Goal: Information Seeking & Learning: Learn about a topic

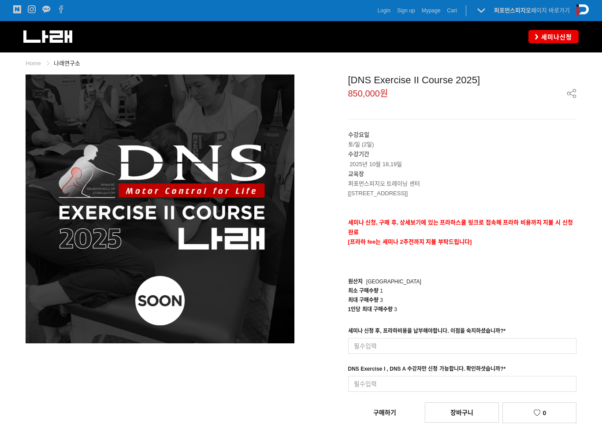
click at [417, 186] on p "퍼포먼스피지오 트레이닝 센터" at bounding box center [462, 184] width 229 height 10
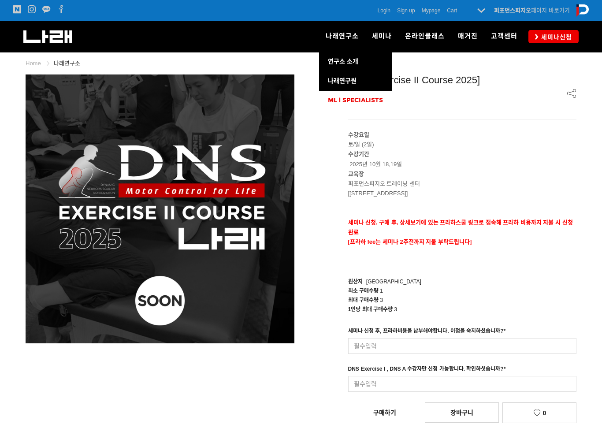
click at [354, 102] on span "ML l SPECIALISTS" at bounding box center [355, 100] width 55 height 7
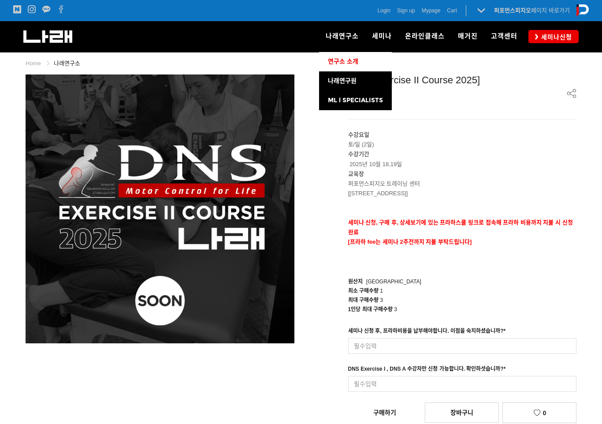
click at [348, 61] on span "연구소 소개" at bounding box center [343, 61] width 30 height 7
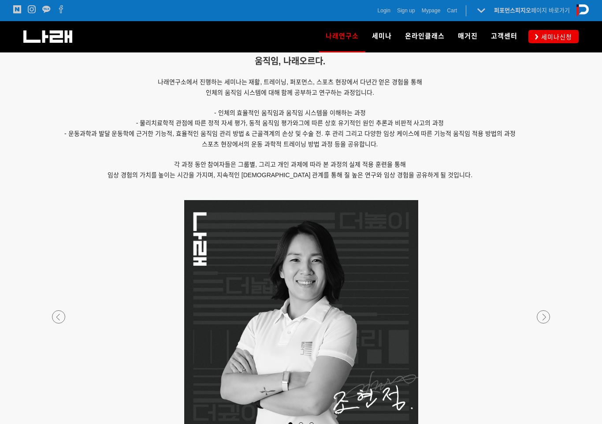
scroll to position [749, 0]
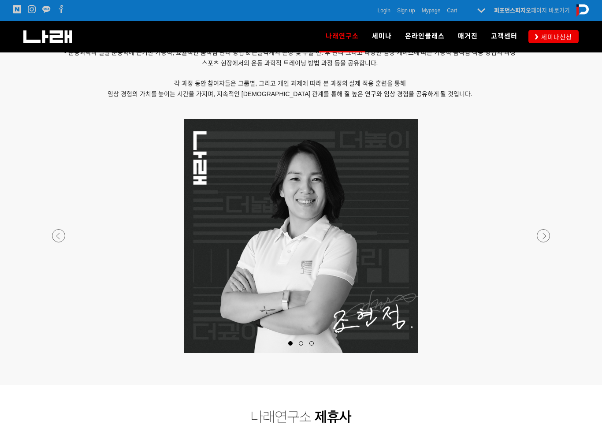
click at [539, 353] on div at bounding box center [301, 353] width 520 height 0
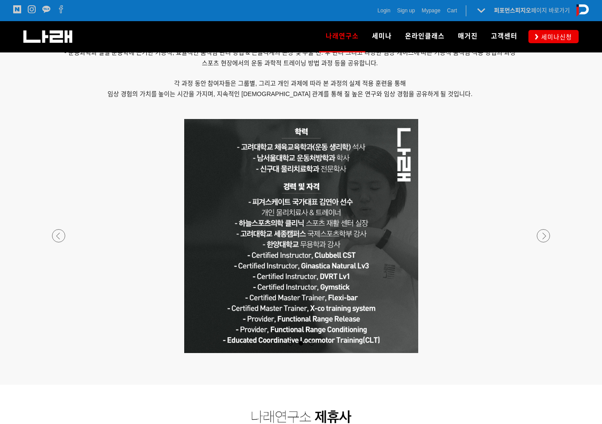
click at [542, 353] on div at bounding box center [301, 353] width 520 height 0
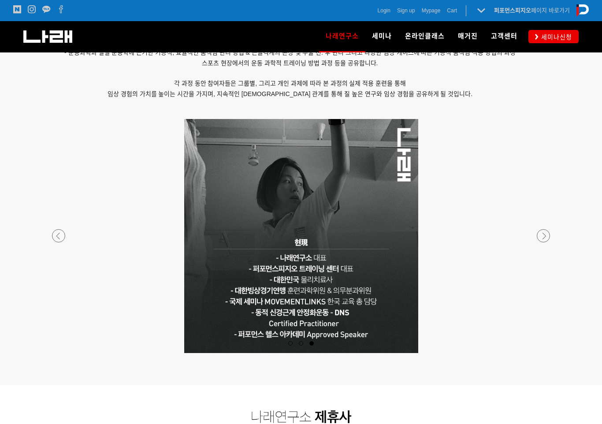
click at [542, 353] on div at bounding box center [301, 353] width 520 height 0
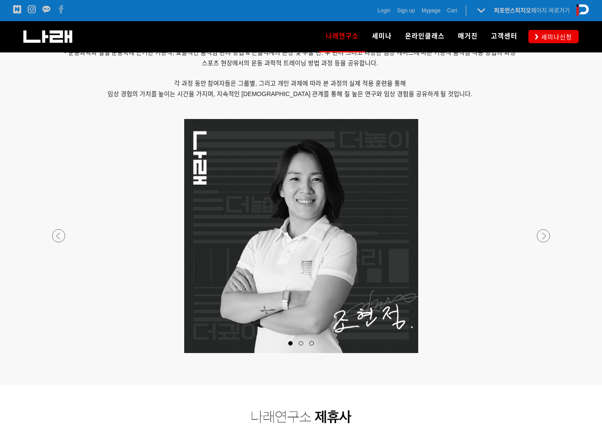
click at [542, 353] on div at bounding box center [301, 353] width 520 height 0
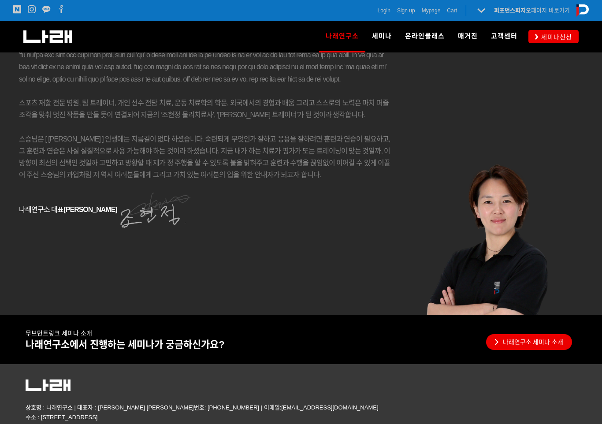
scroll to position [1547, 0]
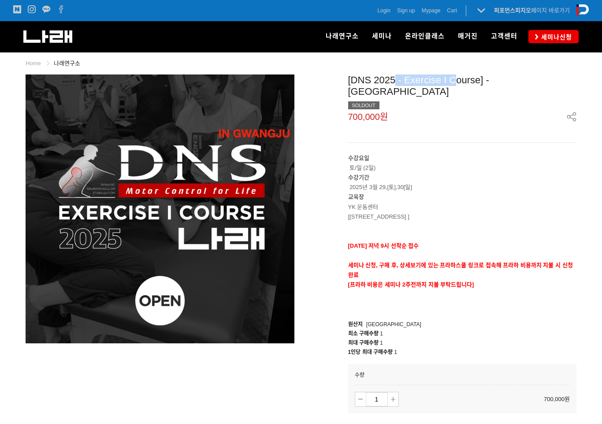
click at [453, 78] on div "[DNS 2025 - Exercise I Course] - 광주 SOLDOUT" at bounding box center [462, 92] width 229 height 35
click at [545, 32] on link "세미나신청" at bounding box center [554, 36] width 50 height 13
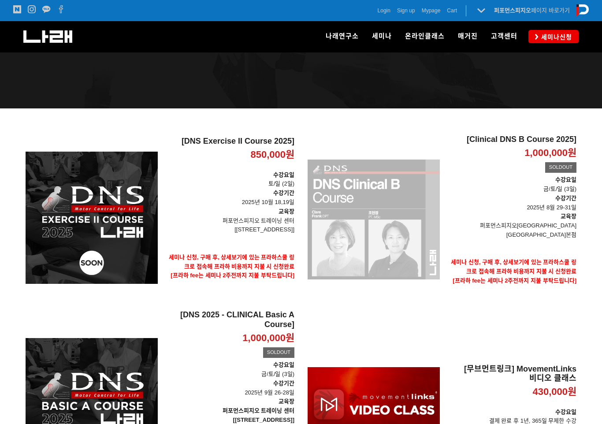
scroll to position [132, 0]
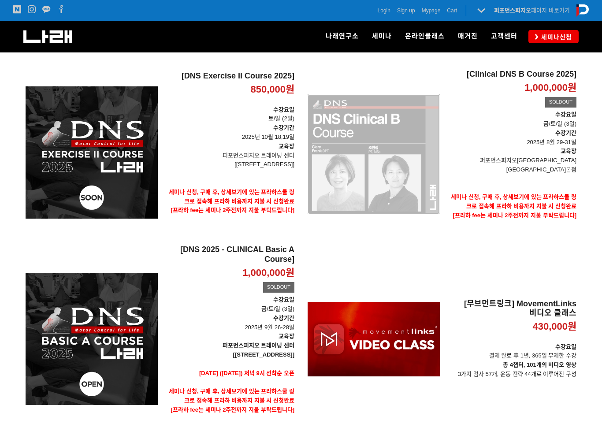
click at [383, 198] on div "[Clinical DNS B Course 2025] 1,000,000원 TIME SALE SOLDOUT" at bounding box center [374, 154] width 132 height 169
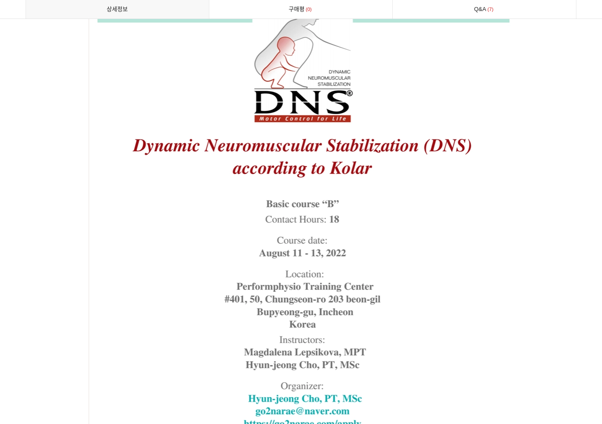
scroll to position [1733, 0]
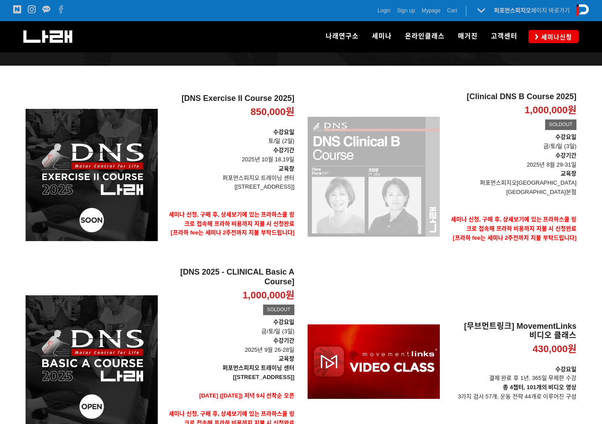
scroll to position [48, 0]
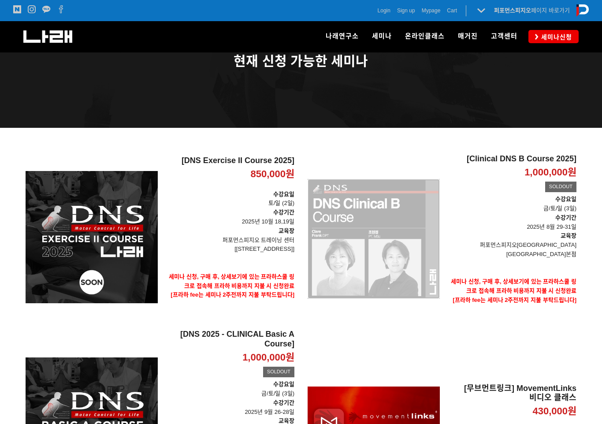
click at [329, 219] on div "[Clinical DNS B Course 2025] 1,000,000원 TIME SALE SOLDOUT" at bounding box center [374, 238] width 132 height 169
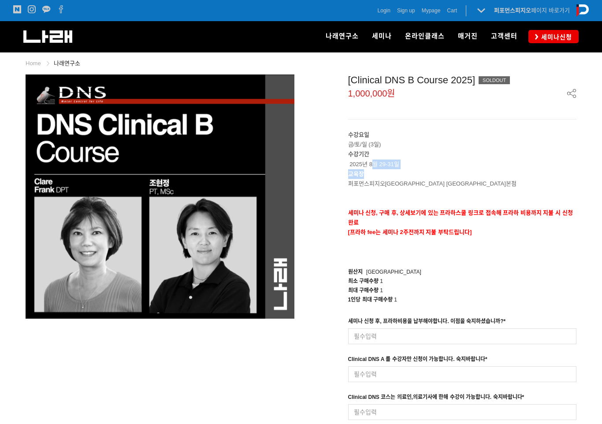
drag, startPoint x: 373, startPoint y: 162, endPoint x: 414, endPoint y: 176, distance: 43.4
click at [413, 175] on div "수강요일 금/토/일 (3일) 수강기간 2025년 8월 29-31일 교육장 퍼포먼스피지오트레이닝 센터 서울본점 세미나 신청, 구매 후, 상세보기…" at bounding box center [462, 193] width 229 height 127
click at [414, 176] on p "교육장" at bounding box center [462, 174] width 229 height 10
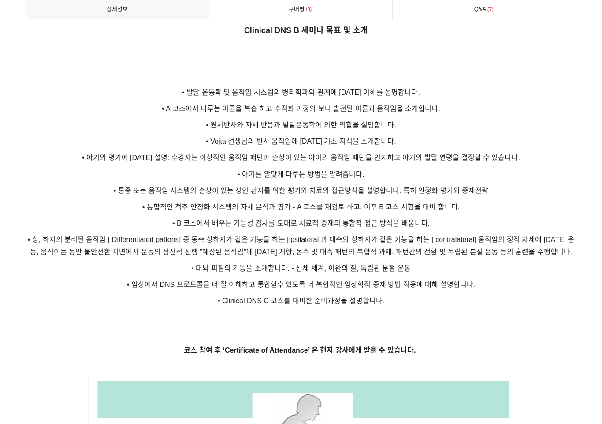
scroll to position [1135, 0]
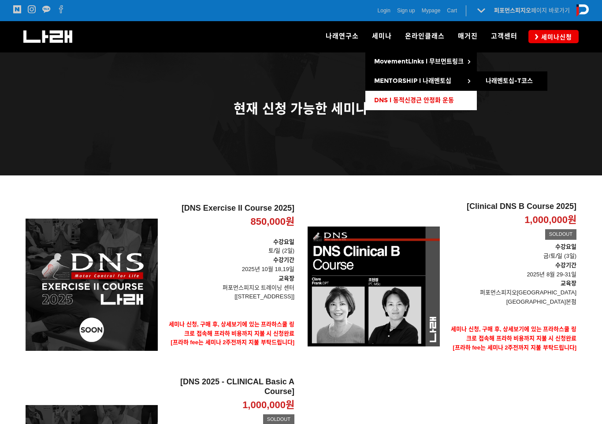
click at [389, 97] on span "DNS l 동적신경근 안정화 운동" at bounding box center [414, 100] width 80 height 7
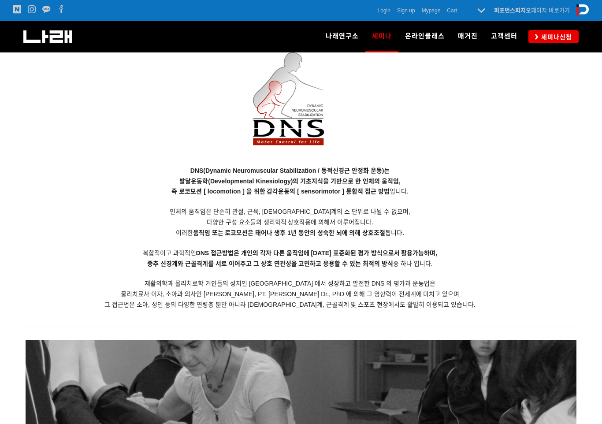
scroll to position [838, 0]
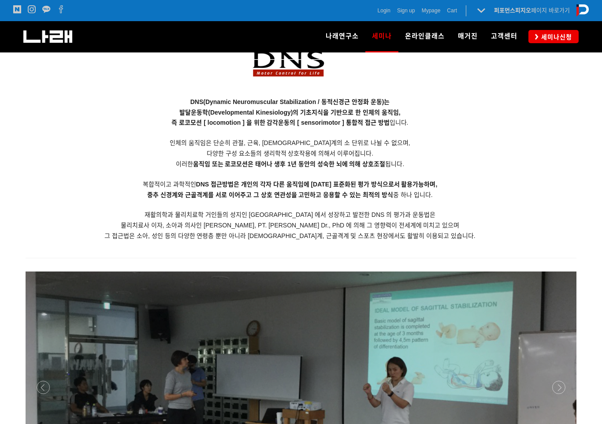
click at [294, 172] on p "DNS(Dynamic Neuromuscular Stabilization / 동적신경근 안정화 운동)는 발달운동학(Developmental Ki…" at bounding box center [290, 169] width 529 height 145
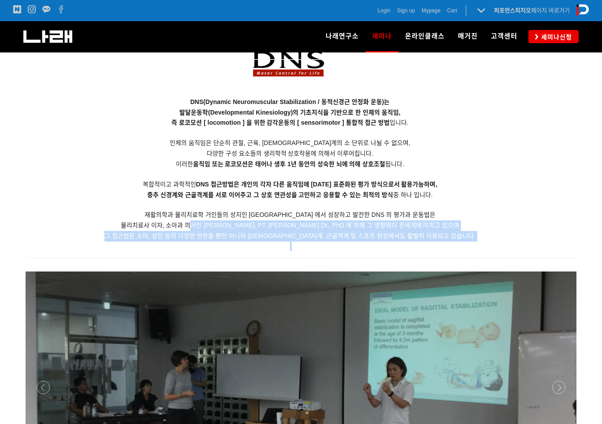
drag, startPoint x: 245, startPoint y: 232, endPoint x: 312, endPoint y: 243, distance: 67.4
click at [312, 243] on div "DNS(Dynamic Neuromuscular Stabilization / 동적신경근 안정화 운동)는 발달운동학(Developmental Ki…" at bounding box center [290, 109] width 529 height 286
click at [312, 243] on p at bounding box center [290, 247] width 529 height 10
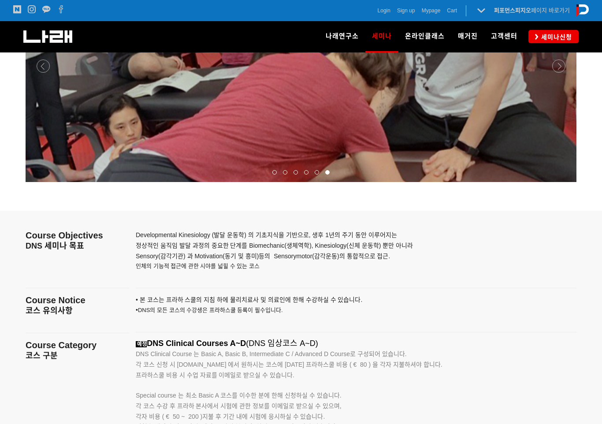
scroll to position [1288, 0]
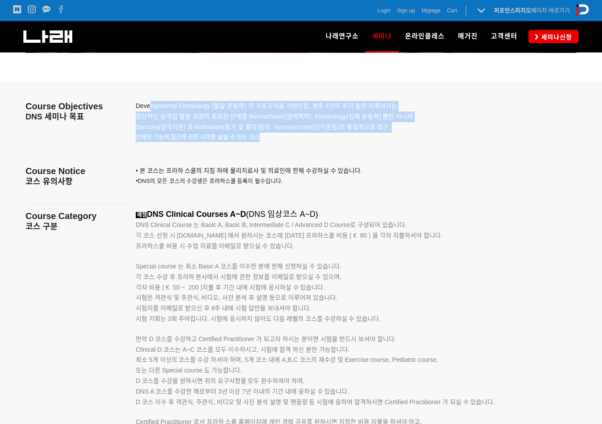
drag, startPoint x: 264, startPoint y: 135, endPoint x: 151, endPoint y: 105, distance: 116.9
click at [151, 105] on div "Developmental Kinesiology (발달 운동학) 의 기초지식을 기반으로, 생후 1년의 주기 동안 이루어지는 정상적인 움직임 발달…" at bounding box center [345, 117] width 419 height 71
click at [151, 105] on span "Developmental Kinesiology (발달 운동학) 의 기초지식을 기반으로, 생후 1년의 주기 동안 이루어지는" at bounding box center [266, 105] width 261 height 7
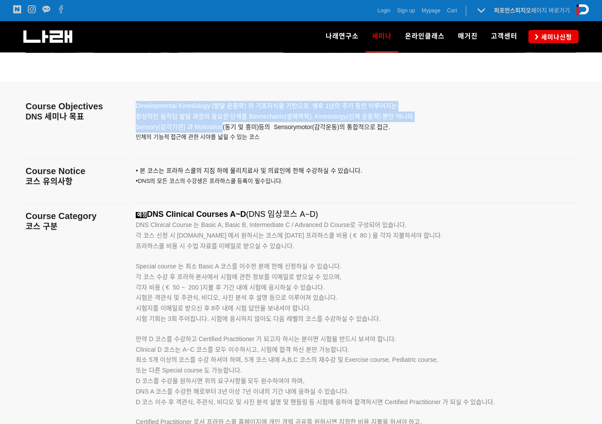
drag, startPoint x: 151, startPoint y: 105, endPoint x: 229, endPoint y: 136, distance: 84.3
click at [229, 136] on div "Developmental Kinesiology (발달 운동학) 의 기초지식을 기반으로, 생후 1년의 주기 동안 이루어지는 정상적인 움직임 발달…" at bounding box center [345, 117] width 419 height 71
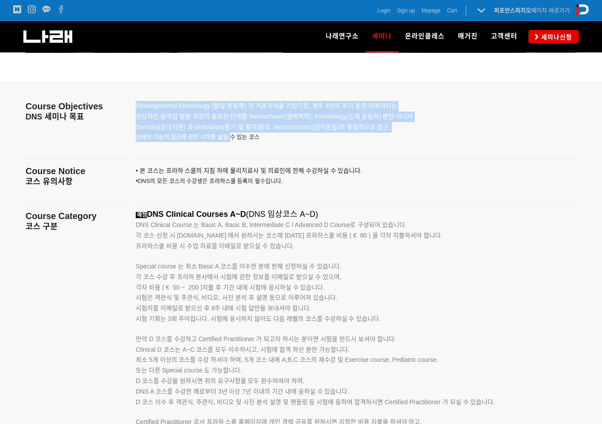
click at [229, 136] on p "인체의 기능적 접근에 관한 시야를 넓힐 수 있는 코스" at bounding box center [345, 137] width 419 height 10
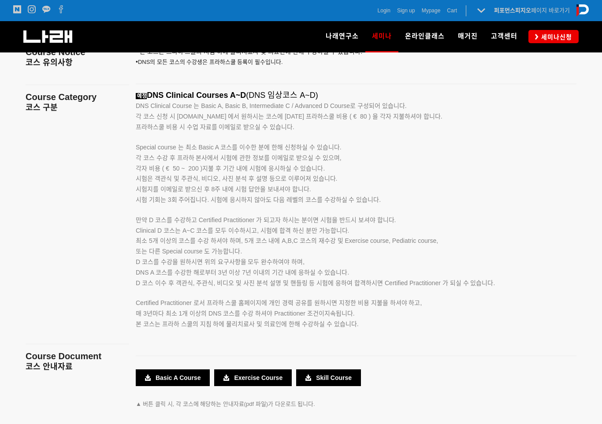
scroll to position [1420, 0]
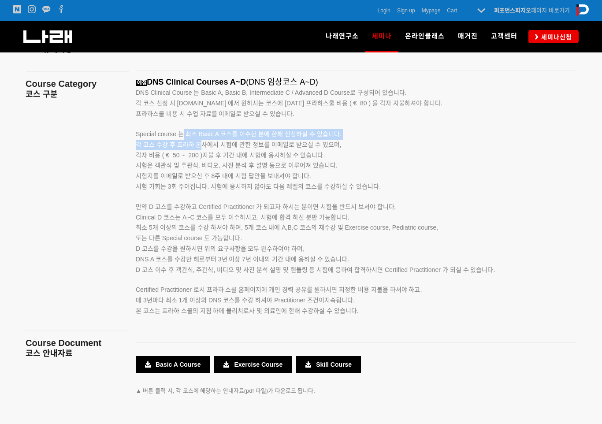
drag, startPoint x: 182, startPoint y: 133, endPoint x: 219, endPoint y: 163, distance: 47.4
click at [218, 161] on div "예정 DNS Clinical Courses A~D (DNS 임상코스 A~D) DNS Clinical Course 는 Basic A, Basic…" at bounding box center [345, 207] width 419 height 258
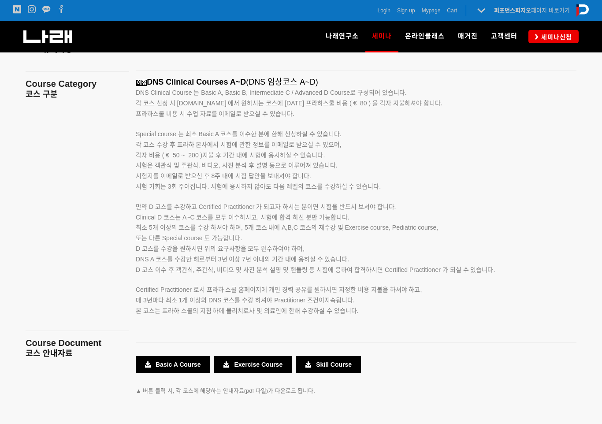
click at [219, 163] on span "시험은 객관식 및 주관식, 비디오, 사진 분석 후 설명 등으로 이루어져 있습니다." at bounding box center [236, 165] width 201 height 7
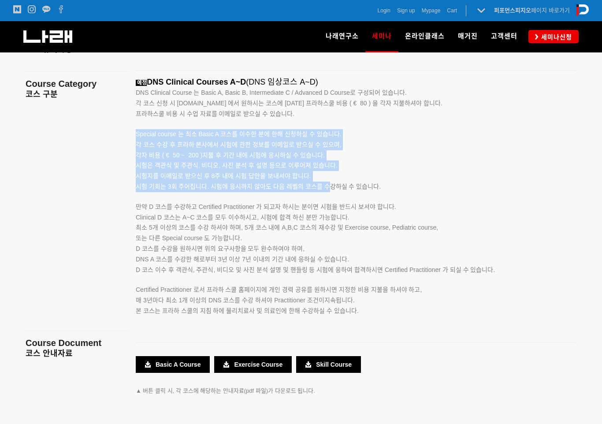
drag, startPoint x: 136, startPoint y: 127, endPoint x: 326, endPoint y: 190, distance: 199.8
click at [326, 190] on div "예정 DNS Clinical Courses A~D (DNS 임상코스 A~D) DNS Clinical Course 는 Basic A, Basic…" at bounding box center [345, 207] width 419 height 258
click at [326, 190] on span "시험 기회는 3회 주어집니다. 시험에 응시하지 않아도 다음 레벨의 코스를 수강하실 수 있습니다." at bounding box center [258, 186] width 245 height 7
drag, startPoint x: 341, startPoint y: 190, endPoint x: 134, endPoint y: 136, distance: 214.7
click at [134, 136] on div "예정 DNS Clinical Courses A~D (DNS 임상코스 A~D) DNS Clinical Course 는 Basic A, Basic…" at bounding box center [356, 207] width 454 height 258
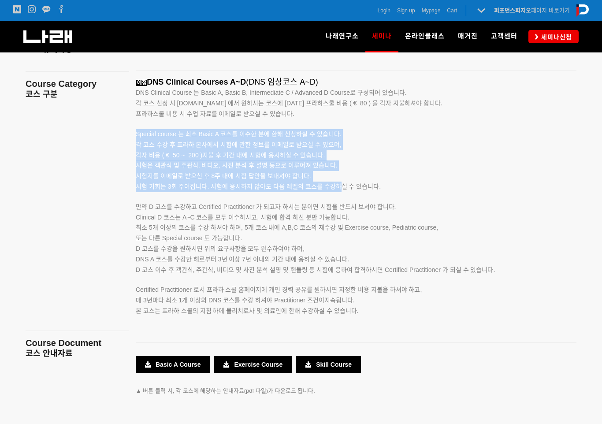
click at [134, 136] on div "예정 DNS Clinical Courses A~D (DNS 임상코스 A~D) DNS Clinical Course 는 Basic A, Basic…" at bounding box center [356, 207] width 454 height 258
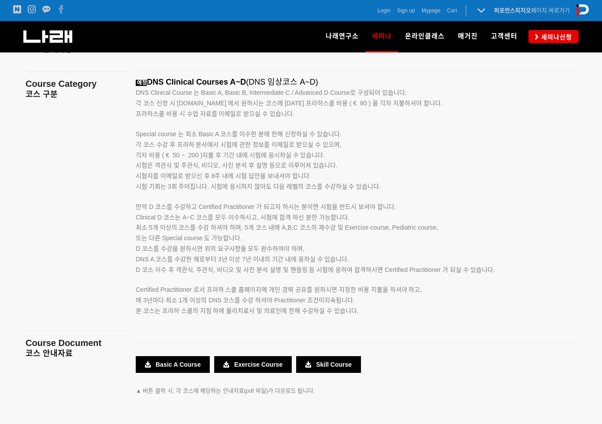
drag, startPoint x: 134, startPoint y: 136, endPoint x: 339, endPoint y: 180, distance: 210.2
click at [339, 180] on div "예정 DNS Clinical Courses A~D (DNS 임상코스 A~D) DNS Clinical Course 는 Basic A, Basic…" at bounding box center [356, 207] width 454 height 258
click at [339, 180] on p "각 코스 수강 후 프라하 본사에서 시험에 관한 정보를 이메일로 받으실 수 있으며, 각자 비용 ( € 50 ~ 200 )지불 후 기간 내에 시험…" at bounding box center [345, 161] width 419 height 42
drag, startPoint x: 382, startPoint y: 192, endPoint x: 132, endPoint y: 136, distance: 256.5
click at [132, 136] on div "예정 DNS Clinical Courses A~D (DNS 임상코스 A~D) DNS Clinical Course 는 Basic A, Basic…" at bounding box center [356, 207] width 454 height 258
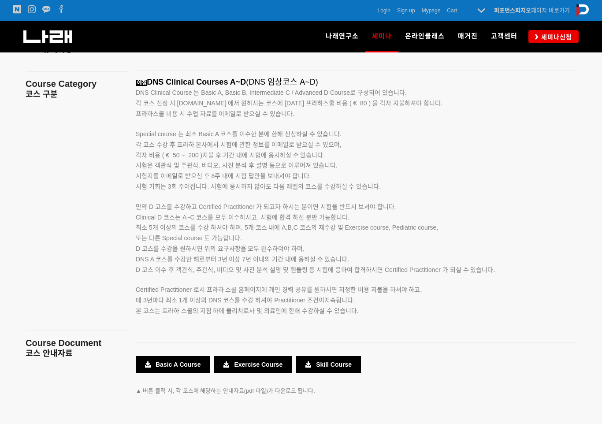
click at [132, 136] on div "예정 DNS Clinical Courses A~D (DNS 임상코스 A~D) DNS Clinical Course 는 Basic A, Basic…" at bounding box center [356, 207] width 454 height 258
drag, startPoint x: 132, startPoint y: 136, endPoint x: 379, endPoint y: 189, distance: 252.8
click at [379, 189] on div "예정 DNS Clinical Courses A~D (DNS 임상코스 A~D) DNS Clinical Course 는 Basic A, Basic…" at bounding box center [356, 207] width 454 height 258
click at [379, 189] on span "시험 기회는 3회 주어집니다. 시험에 응시하지 않아도 다음 레벨의 코스를 수강하실 수 있습니다." at bounding box center [258, 186] width 245 height 7
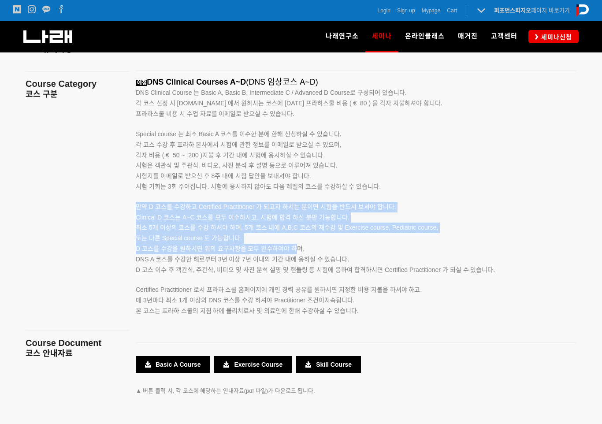
drag, startPoint x: 136, startPoint y: 208, endPoint x: 293, endPoint y: 252, distance: 163.6
click at [293, 252] on div "예정 DNS Clinical Courses A~D (DNS 임상코스 A~D) DNS Clinical Course 는 Basic A, Basic…" at bounding box center [345, 207] width 419 height 258
click at [293, 252] on span "D 코스를 수강을 원하시면 위의 요구사항을 모두 완수하여야 하며," at bounding box center [220, 248] width 169 height 7
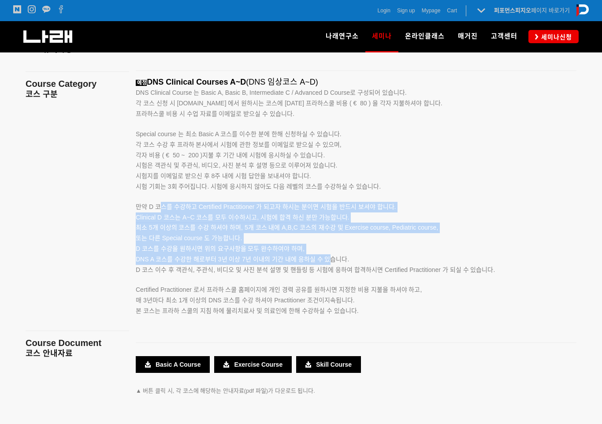
drag, startPoint x: 332, startPoint y: 258, endPoint x: 163, endPoint y: 205, distance: 176.8
click at [163, 205] on div "예정 DNS Clinical Courses A~D (DNS 임상코스 A~D) DNS Clinical Course 는 Basic A, Basic…" at bounding box center [345, 207] width 419 height 258
click at [163, 205] on span "만약 D 코스를 수강하고 Certified Practitioner 가 되고자 하시는 분이면 시험을 반드시 보셔야 합니다." at bounding box center [266, 206] width 261 height 7
drag, startPoint x: 150, startPoint y: 205, endPoint x: 298, endPoint y: 249, distance: 154.0
click at [297, 249] on div "예정 DNS Clinical Courses A~D (DNS 임상코스 A~D) DNS Clinical Course 는 Basic A, Basic…" at bounding box center [345, 207] width 419 height 258
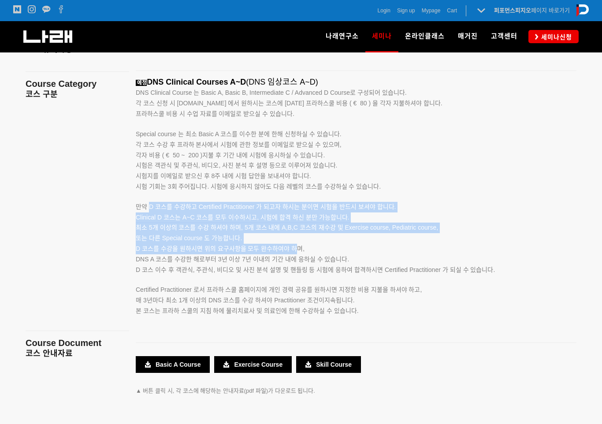
click at [298, 249] on span "D 코스를 수강을 원하시면 위의 요구사항을 모두 완수하여야 하며," at bounding box center [220, 248] width 169 height 7
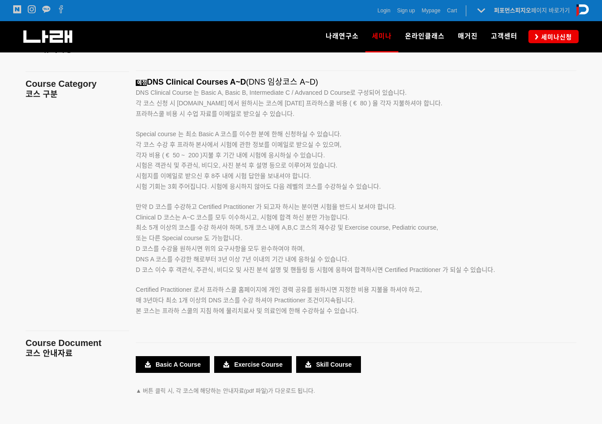
click at [306, 275] on p "Clinical D 코스는 A~C 코스를 모두 이수하시고, 시험에 합격 하신 분만 가능합니다. 최소 5개 이상의 코스를 수강 하셔야 하며, 5…" at bounding box center [345, 243] width 419 height 63
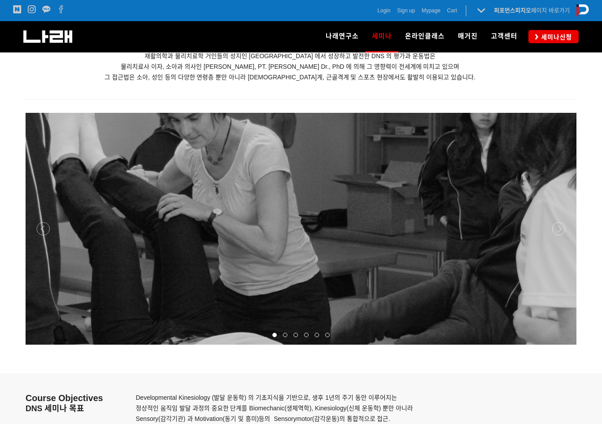
scroll to position [1173, 0]
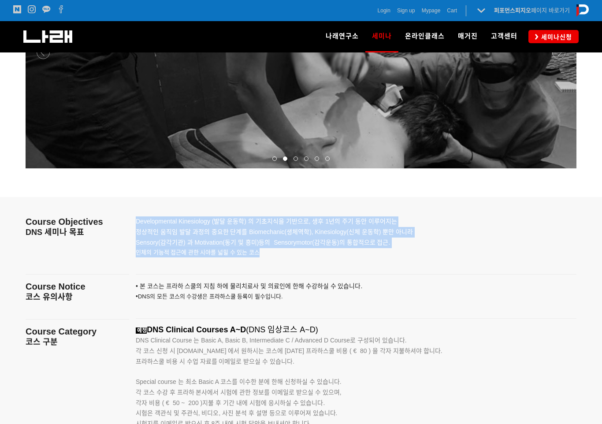
drag, startPoint x: 274, startPoint y: 255, endPoint x: 135, endPoint y: 224, distance: 142.3
click at [135, 224] on div "Developmental Kinesiology (발달 운동학) 의 기초지식을 기반으로, 생후 1년의 주기 동안 이루어지는 정상적인 움직임 발달…" at bounding box center [356, 232] width 454 height 71
copy div "Developmental Kinesiology (발달 운동학) 의 기초지식을 기반으로, 생후 1년의 주기 동안 이루어지는 정상적인 움직임 발달…"
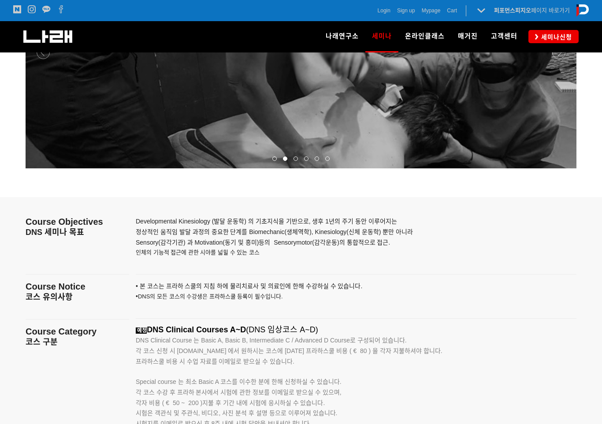
click at [285, 258] on p at bounding box center [345, 263] width 419 height 10
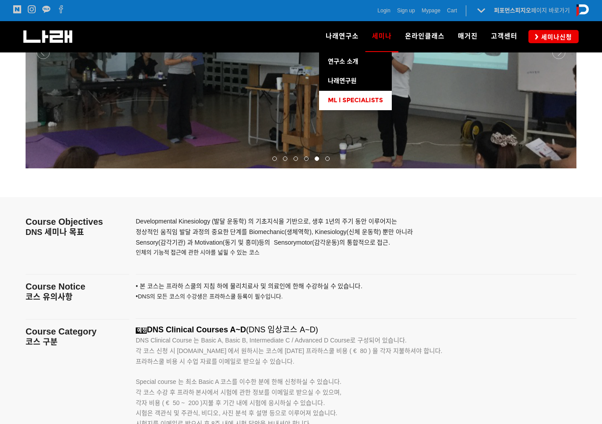
click at [349, 98] on span "ML l SPECIALISTS" at bounding box center [355, 100] width 55 height 7
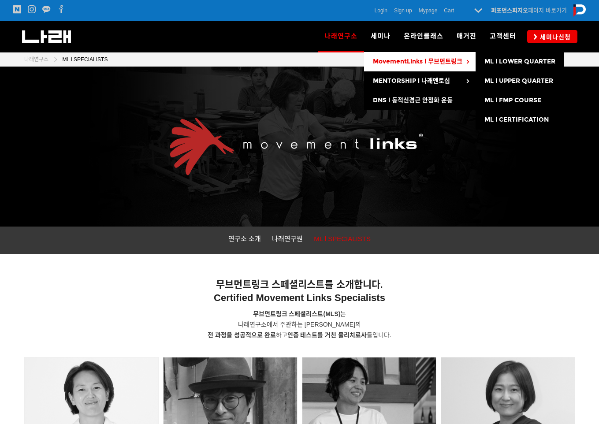
click at [432, 56] on link "MovementLinks l 무브먼트링크" at bounding box center [420, 61] width 112 height 19
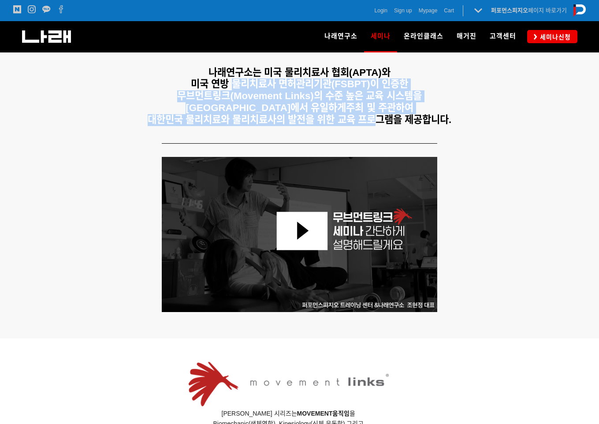
drag, startPoint x: 241, startPoint y: 79, endPoint x: 382, endPoint y: 121, distance: 147.0
click at [382, 121] on h5 "나래연구소는 미국 물리치료사 협회(APTA)와 미국 연방 물리치료사 면허관리기관(FSBPT)이 인증한 무브먼트링크(Movement Links)…" at bounding box center [299, 96] width 551 height 59
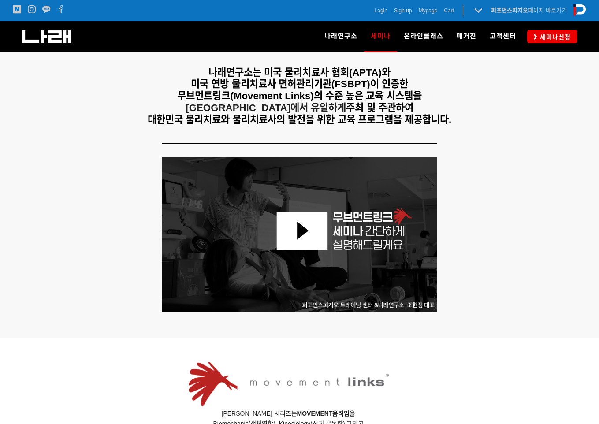
click at [382, 121] on span "대한민국 물리치료와 물리치료사의 발전을 위한 교육 프로그램을 제공합니다." at bounding box center [300, 119] width 304 height 11
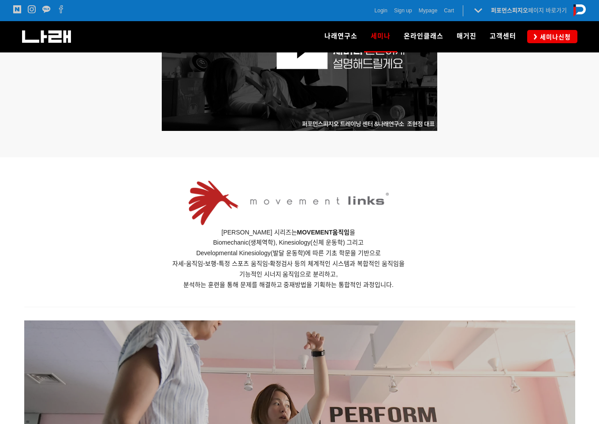
scroll to position [529, 0]
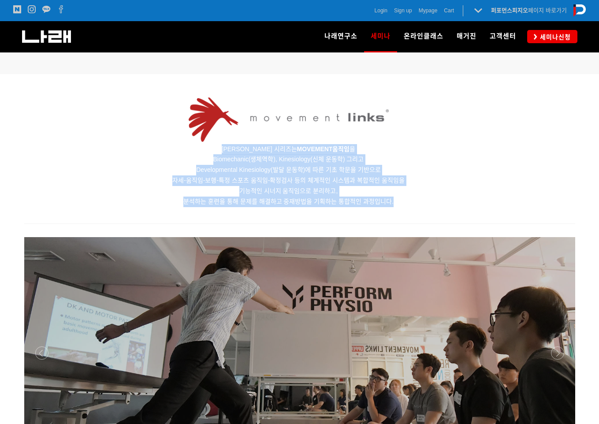
drag, startPoint x: 403, startPoint y: 200, endPoint x: 207, endPoint y: 153, distance: 201.9
click at [207, 153] on p "무브먼트링크 세미나 시리즈는 MOVEMENT 움직임 을 Biomechanic(생체역학), Kinesiology(신체 운동학) 그리고 Devel…" at bounding box center [288, 175] width 529 height 63
copy p "무브먼트링크 세미나 시리즈는 MOVEMENT 움직임 을 Biomechanic(생체역학), Kinesiology(신체 운동학) 그리고 Devel…"
click at [250, 165] on p "무브먼트링크 세미나 시리즈는 MOVEMENT 움직임 을 Biomechanic(생체역학), Kinesiology(신체 운동학) 그리고 Devel…" at bounding box center [288, 175] width 529 height 63
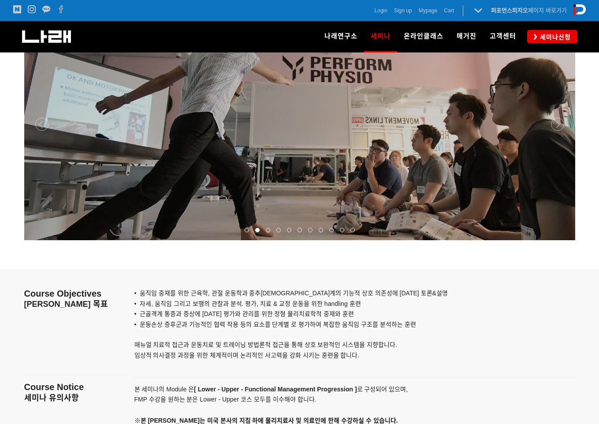
scroll to position [882, 0]
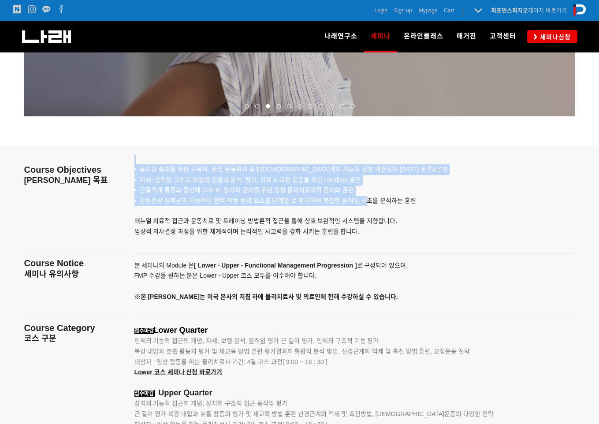
drag, startPoint x: 130, startPoint y: 164, endPoint x: 375, endPoint y: 201, distance: 247.4
click at [375, 201] on div "• 움직임 중재를 위한 근육학, 관절 운동학과 중추[DEMOGRAPHIC_DATA]계의 기능적 상호 의존성에 [DATE] 토론&설명 • 자세,…" at bounding box center [355, 196] width 454 height 102
click at [375, 201] on span "• 운동손상 증후군과 기능적인 협력 작용 등의 요소를 단계별 로 평가하여 복잡한 움직임 구조를 분석하는 훈련" at bounding box center [275, 200] width 282 height 7
drag, startPoint x: 429, startPoint y: 205, endPoint x: 128, endPoint y: 171, distance: 303.4
click at [128, 171] on div "• 움직임 중재를 위한 근육학, 관절 운동학과 중추[DEMOGRAPHIC_DATA]계의 기능적 상호 의존성에 [DATE] 토론&설명 • 자세,…" at bounding box center [355, 196] width 454 height 102
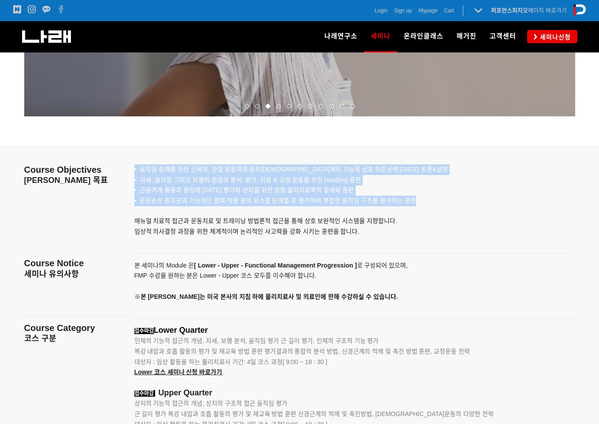
copy div "• 움직임 중재를 위한 근육학, 관절 운동학과 중추[DEMOGRAPHIC_DATA]계의 기능적 상호 의존성에 [DATE] 토론&설명 • 자세,…"
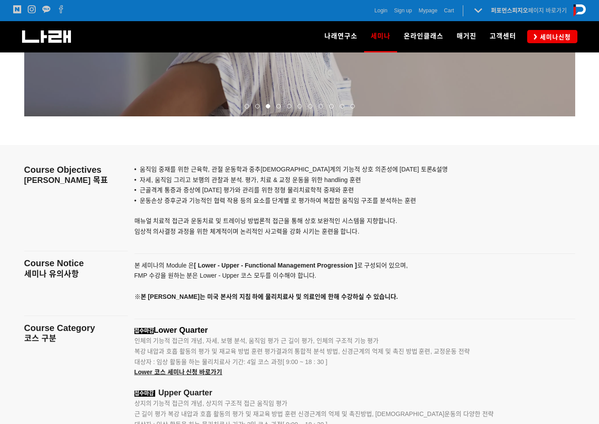
click at [438, 208] on p "• 운동손상 증후군과 기능적인 협력 작용 등의 요소를 단계별 로 평가하여 복잡한 움직임 구조를 분석하는 훈련 매뉴얼 치료적 접근과 운동치료 및…" at bounding box center [343, 216] width 419 height 41
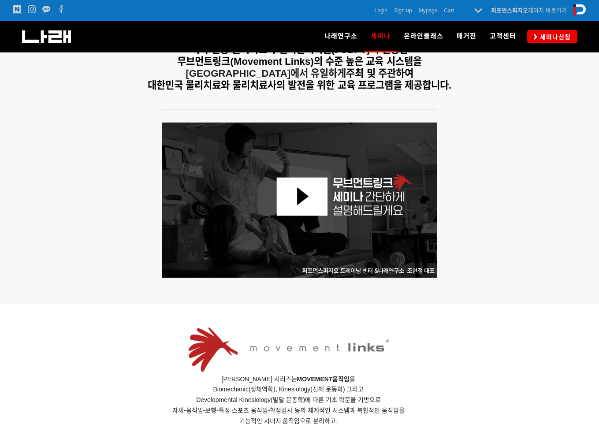
scroll to position [309, 0]
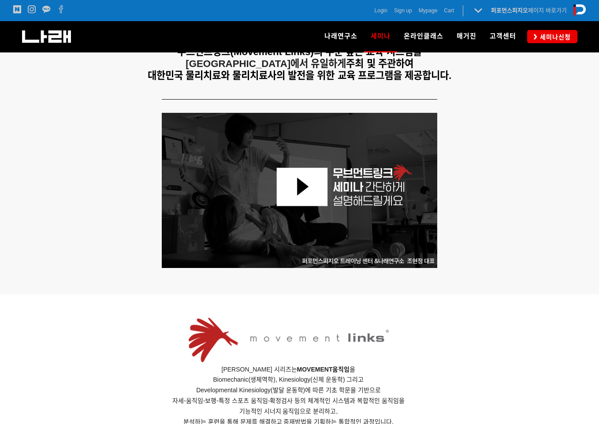
drag, startPoint x: 599, startPoint y: 124, endPoint x: 588, endPoint y: 210, distance: 86.6
click at [588, 220] on div at bounding box center [299, 194] width 599 height 202
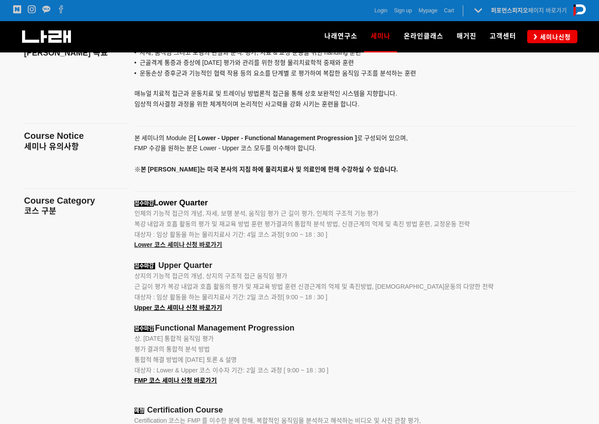
scroll to position [1033, 0]
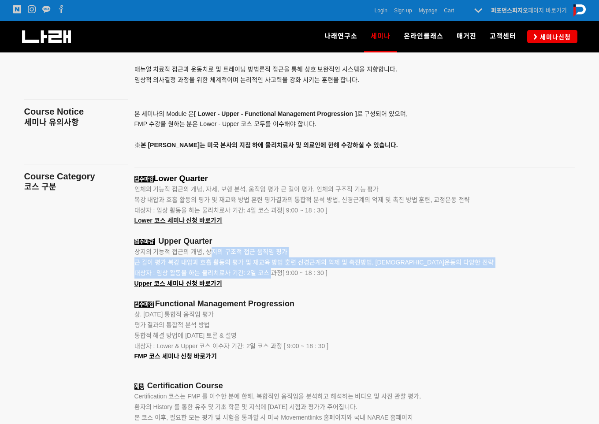
drag, startPoint x: 213, startPoint y: 258, endPoint x: 273, endPoint y: 270, distance: 61.6
click at [273, 270] on div "접수마감 Lower Quarter 인체의 기능적 접근의 개념, 자세, 보행 분석, 움직임 평가 근 길이 평가, 인체의 구조적 기능 평가 복강 …" at bounding box center [343, 390] width 419 height 432
click at [273, 270] on p "대상자 : 임상 활동을 하는 물리치료사 기간: 2일 코스 과정[ 9:00 ~ 18 : 30 ] Upper 코스 세미나 신청 바로가기" at bounding box center [343, 278] width 419 height 21
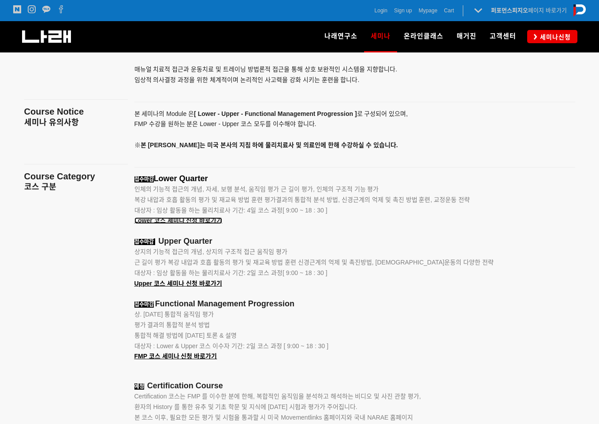
click at [198, 220] on span "Lower 코스 세미나 신청 바로가기" at bounding box center [178, 220] width 88 height 7
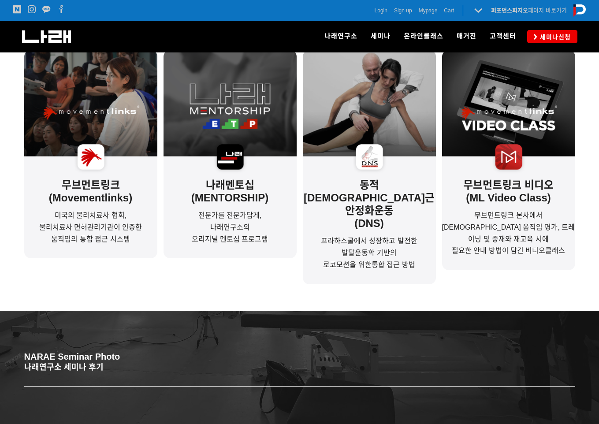
scroll to position [220, 0]
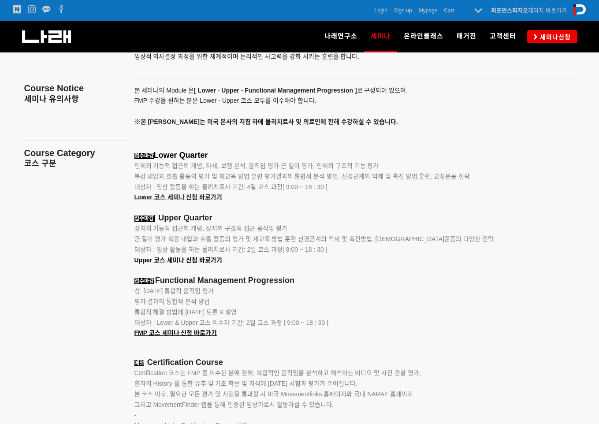
scroll to position [1077, 0]
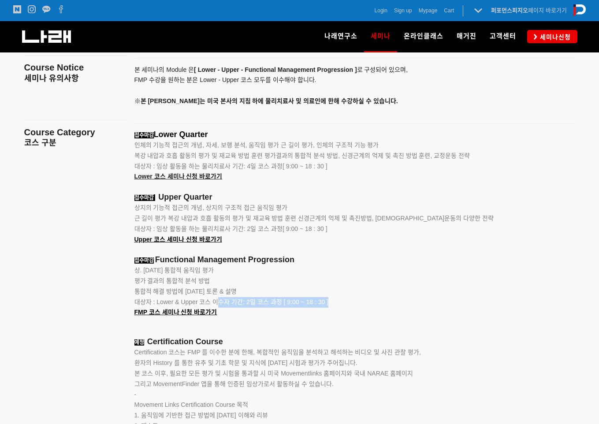
drag, startPoint x: 220, startPoint y: 300, endPoint x: 331, endPoint y: 300, distance: 111.5
click at [331, 300] on p "대상자 : Lower & Upper 코스 이수자 기간: 2일 코스 과정 [ 9:00 ~ 18 : 30 ]" at bounding box center [343, 302] width 419 height 11
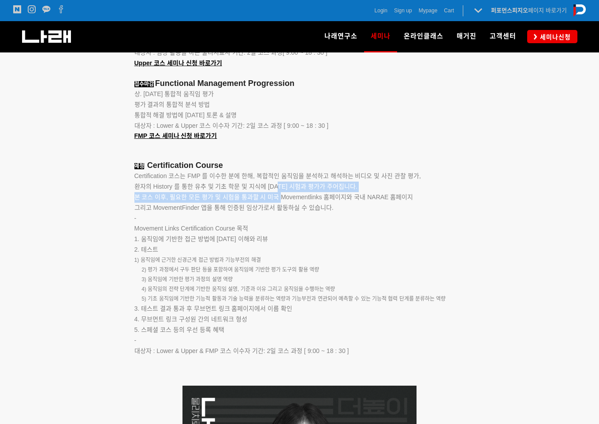
click at [284, 208] on p "Certification 코스는 FMP 를 이수한 분에 한해, 복합적인 움직임을 분석하고 해석하는 비디오 및 사진 관찰 평가, 환자의 Hist…" at bounding box center [343, 192] width 419 height 42
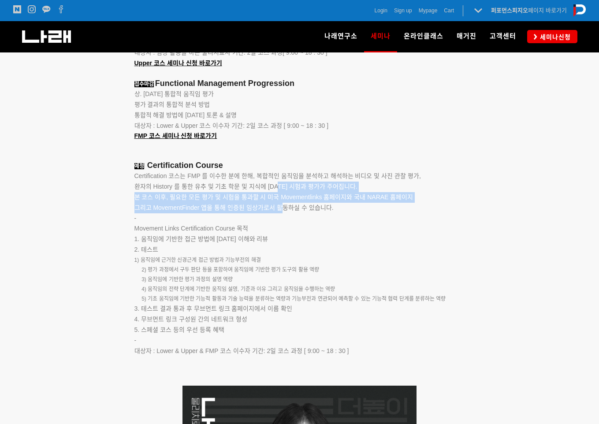
click at [284, 209] on span "그리고 MovementFinder 앱을 통해 인증된 임상가로서 활동하실 수 있습니다." at bounding box center [233, 207] width 199 height 7
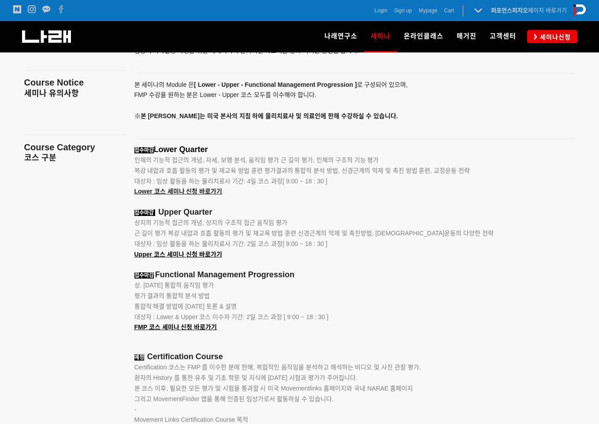
scroll to position [1077, 0]
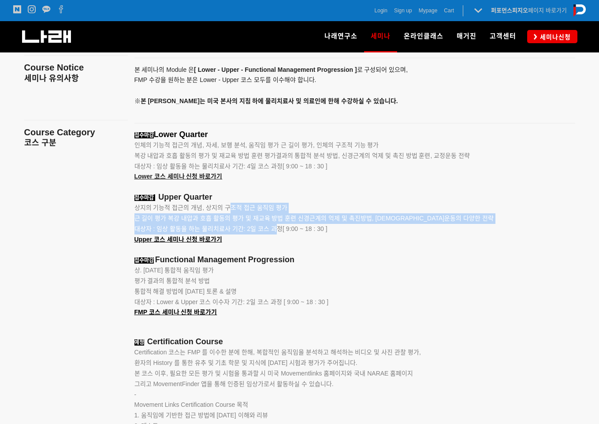
drag, startPoint x: 228, startPoint y: 212, endPoint x: 279, endPoint y: 231, distance: 54.4
click at [279, 231] on div "접수마감 Lower Quarter 인체의 기능적 접근의 개념, 자세, 보행 분석, 움직임 평가 근 길이 평가, 인체의 구조적 기능 평가 복강 …" at bounding box center [343, 346] width 419 height 432
click at [279, 231] on span "대상자 : 임상 활동을 하는 물리치료사 기간: 2일 코스 과정[ 9:00 ~ 18 : 30 ]" at bounding box center [230, 228] width 193 height 7
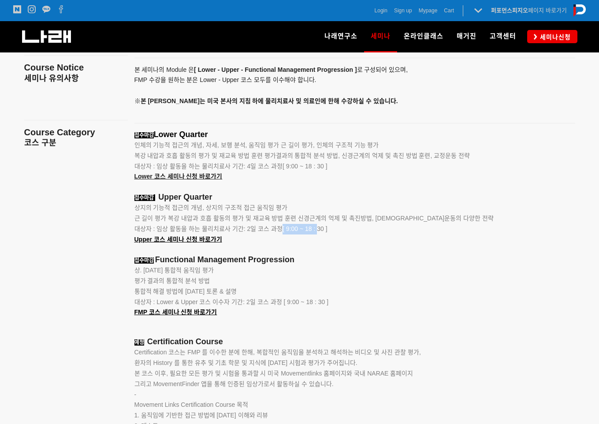
drag, startPoint x: 315, startPoint y: 234, endPoint x: 211, endPoint y: 217, distance: 105.4
click at [213, 218] on div "접수마감 Lower Quarter 인체의 기능적 접근의 개념, 자세, 보행 분석, 움직임 평가 근 길이 평가, 인체의 구조적 기능 평가 복강 …" at bounding box center [343, 346] width 419 height 432
click at [211, 217] on span "근 길이 평가 복강 내압과 호흡 활동의 평가 및 재교육 방법 훈련 신경근계의 억제 및 촉진방법, [DEMOGRAPHIC_DATA]운동의 다양한…" at bounding box center [314, 218] width 360 height 7
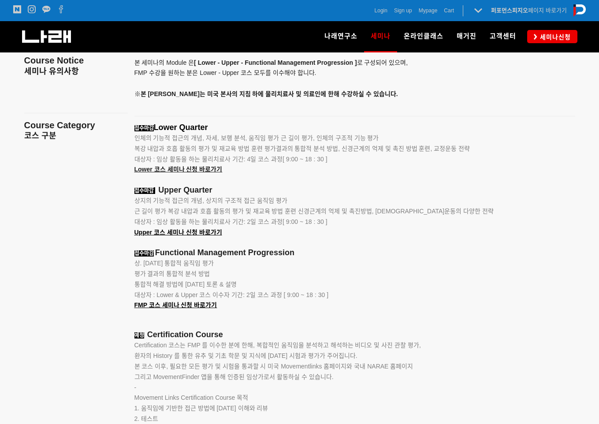
scroll to position [1166, 0]
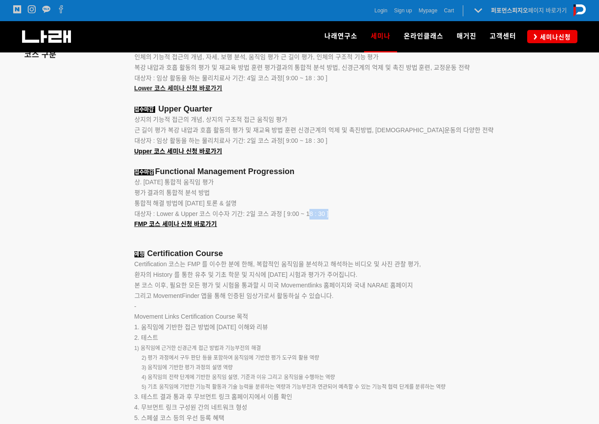
drag, startPoint x: 346, startPoint y: 215, endPoint x: 299, endPoint y: 214, distance: 47.2
click at [299, 214] on p "대상자 : Lower & Upper 코스 이수자 기간: 2일 코스 과정 [ 9:00 ~ 18 : 30 ]" at bounding box center [343, 214] width 419 height 11
click at [299, 214] on span "대상자 : Lower & Upper 코스 이수자 기간: 2일 코스 과정 [ 9:00 ~ 18 : 30 ]" at bounding box center [231, 213] width 194 height 7
drag, startPoint x: 301, startPoint y: 214, endPoint x: 320, endPoint y: 214, distance: 19.4
click at [320, 214] on span "대상자 : Lower & Upper 코스 이수자 기간: 2일 코스 과정 [ 9:00 ~ 18 : 30 ]" at bounding box center [231, 213] width 194 height 7
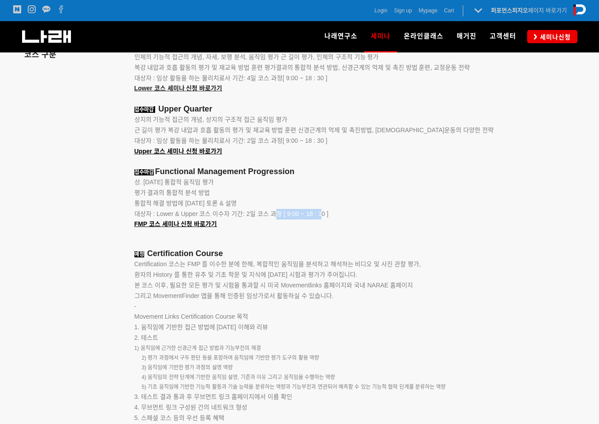
click at [320, 214] on span "대상자 : Lower & Upper 코스 이수자 기간: 2일 코스 과정 [ 9:00 ~ 18 : 30 ]" at bounding box center [231, 213] width 194 height 7
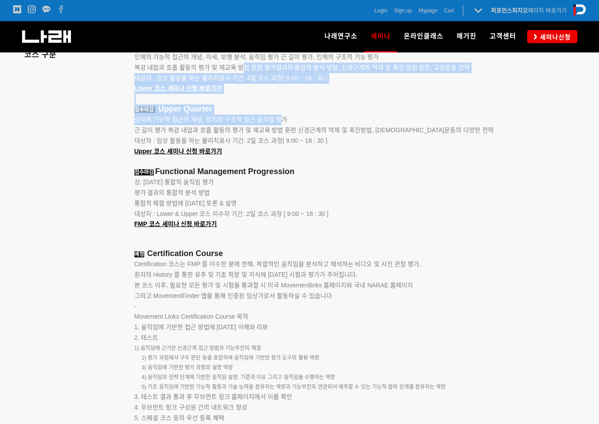
drag, startPoint x: 257, startPoint y: 91, endPoint x: 283, endPoint y: 123, distance: 41.7
click at [283, 122] on div "접수마감 Lower Quarter 인체의 기능적 접근의 개념, 자세, 보행 분석, 움직임 평가 근 길이 평가, 인체의 구조적 기능 평가 복강 …" at bounding box center [343, 258] width 419 height 432
click at [283, 123] on span "상지의 기능적 접근의 개념, 상지의 구조적 접근 움직임 평가" at bounding box center [210, 119] width 153 height 7
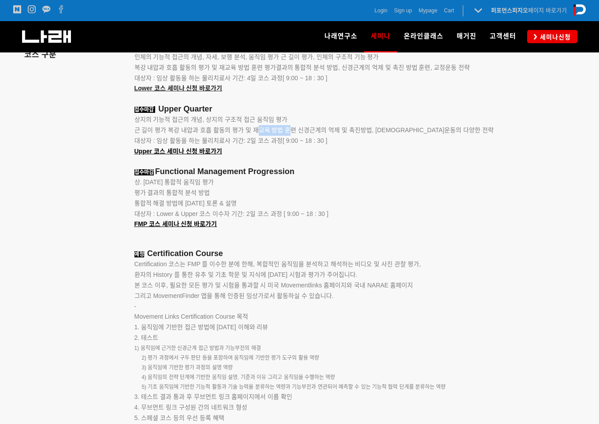
click at [311, 136] on p "근 길이 평가 복강 내압과 호흡 활동의 평가 및 재교육 방법 훈련 신경근계의 억제 및 촉진방법, [DEMOGRAPHIC_DATA]운동의 다양한…" at bounding box center [343, 130] width 419 height 11
click at [274, 140] on span "대상자 : 임상 활동을 하는 물리치료사 기간: 2일 코스 과정[ 9:00 ~ 18 : 30 ]" at bounding box center [230, 140] width 193 height 7
click at [272, 139] on span "대상자 : 임상 활동을 하는 물리치료사 기간: 2일 코스 과정[ 9:00 ~ 18 : 30 ]" at bounding box center [230, 140] width 193 height 7
drag, startPoint x: 301, startPoint y: 138, endPoint x: 330, endPoint y: 138, distance: 29.1
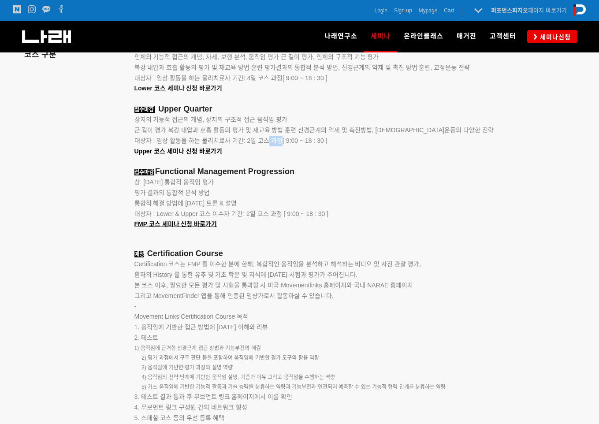
click at [330, 138] on p "대상자 : 임상 활동을 하는 물리치료사 기간: 2일 코스 과정[ 9:00 ~ 18 : 30 ] Upper 코스 세미나 신청 바로가기" at bounding box center [343, 146] width 419 height 21
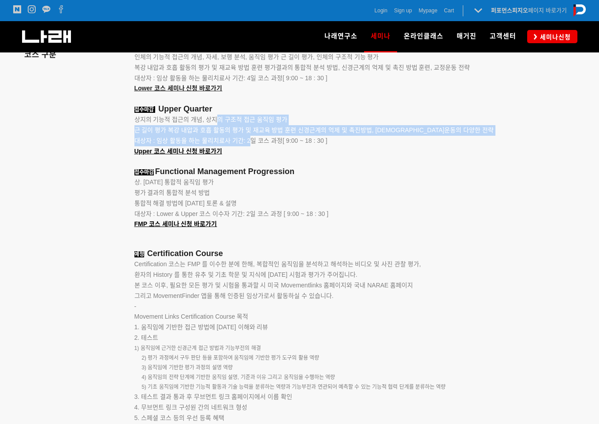
drag, startPoint x: 234, startPoint y: 129, endPoint x: 254, endPoint y: 143, distance: 24.6
click at [253, 143] on div "접수마감 Lower Quarter 인체의 기능적 접근의 개념, 자세, 보행 분석, 움직임 평가 근 길이 평가, 인체의 구조적 기능 평가 복강 …" at bounding box center [343, 258] width 419 height 432
click at [254, 143] on span "대상자 : 임상 활동을 하는 물리치료사 기간: 2일 코스 과정[ 9:00 ~ 18 : 30 ]" at bounding box center [230, 140] width 193 height 7
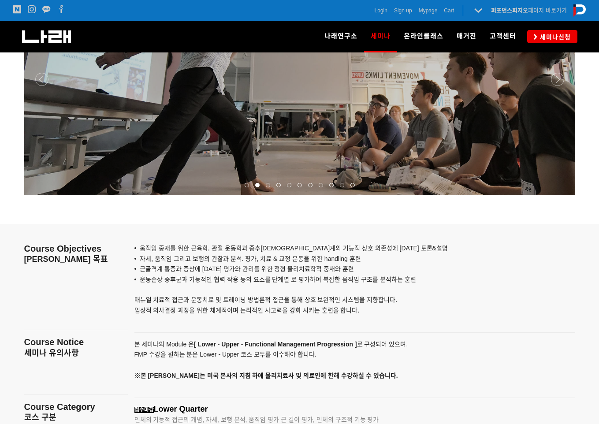
scroll to position [857, 0]
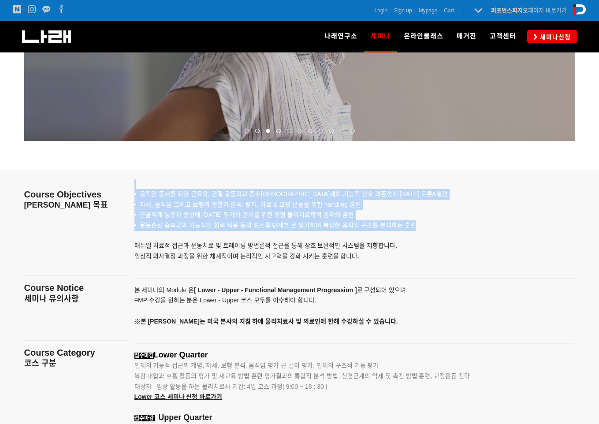
drag, startPoint x: 419, startPoint y: 224, endPoint x: 134, endPoint y: 188, distance: 287.9
click at [134, 188] on div "• 움직임 중재를 위한 근육학, 관절 운동학과 중추[DEMOGRAPHIC_DATA]계의 기능적 상호 의존성에 [DATE] 토론&설명 • 자세,…" at bounding box center [355, 221] width 454 height 102
copy div "• 움직임 중재를 위한 근육학, 관절 운동학과 중추[DEMOGRAPHIC_DATA]계의 기능적 상호 의존성에 [DATE] 토론&설명 • 자세,…"
click at [248, 206] on span "• 자세, 움직임 그리고 보행의 관찰과 분석. 평가, 치료 & 교정 운동을 위한 handling 훈련" at bounding box center [247, 204] width 227 height 7
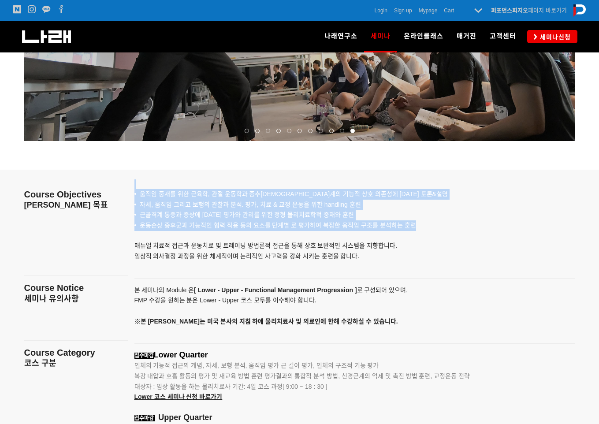
click at [66, 179] on p at bounding box center [76, 184] width 104 height 10
